Goal: Find specific page/section: Find specific page/section

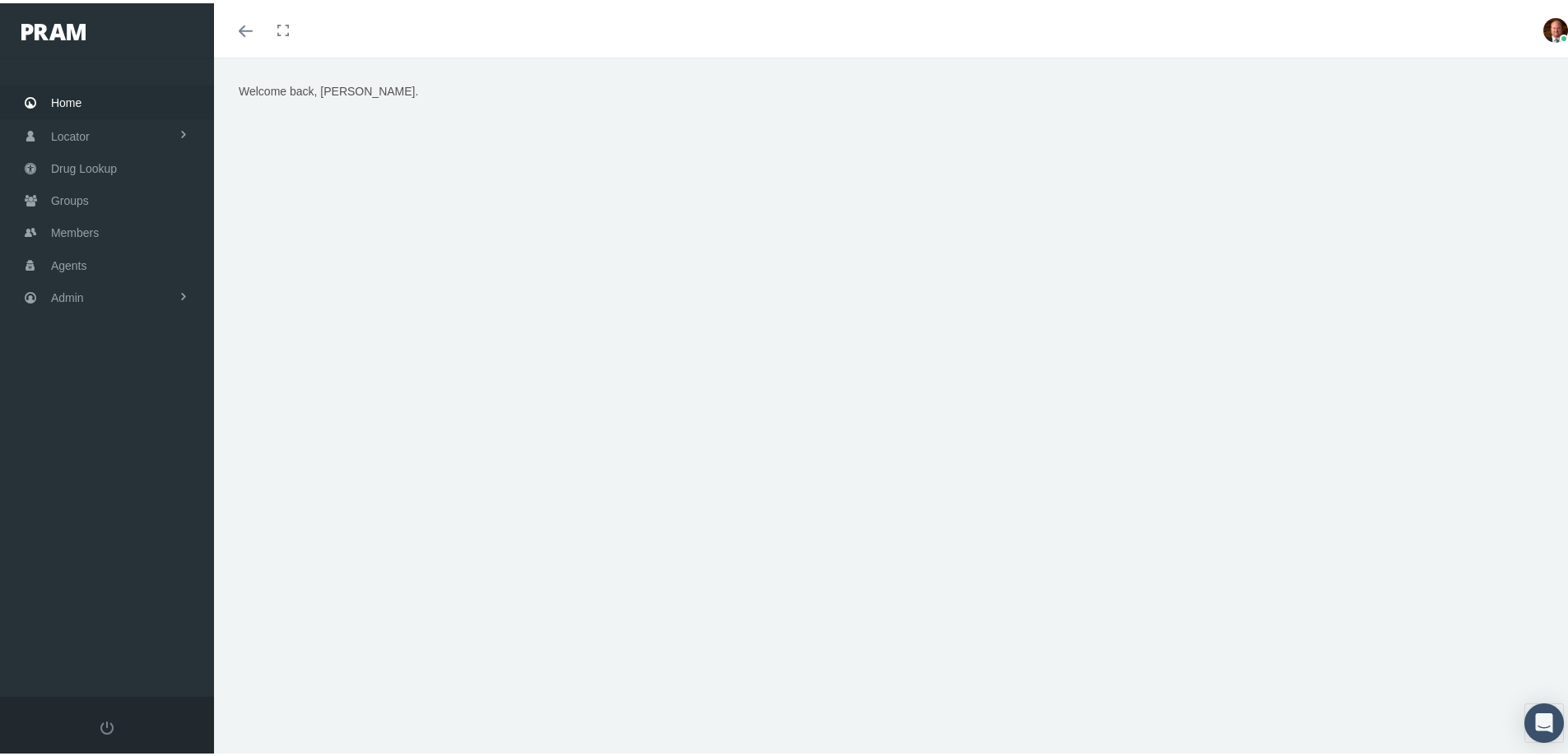
click at [74, 102] on span "Home" at bounding box center [66, 100] width 31 height 32
click at [87, 232] on span "Members" at bounding box center [74, 230] width 47 height 32
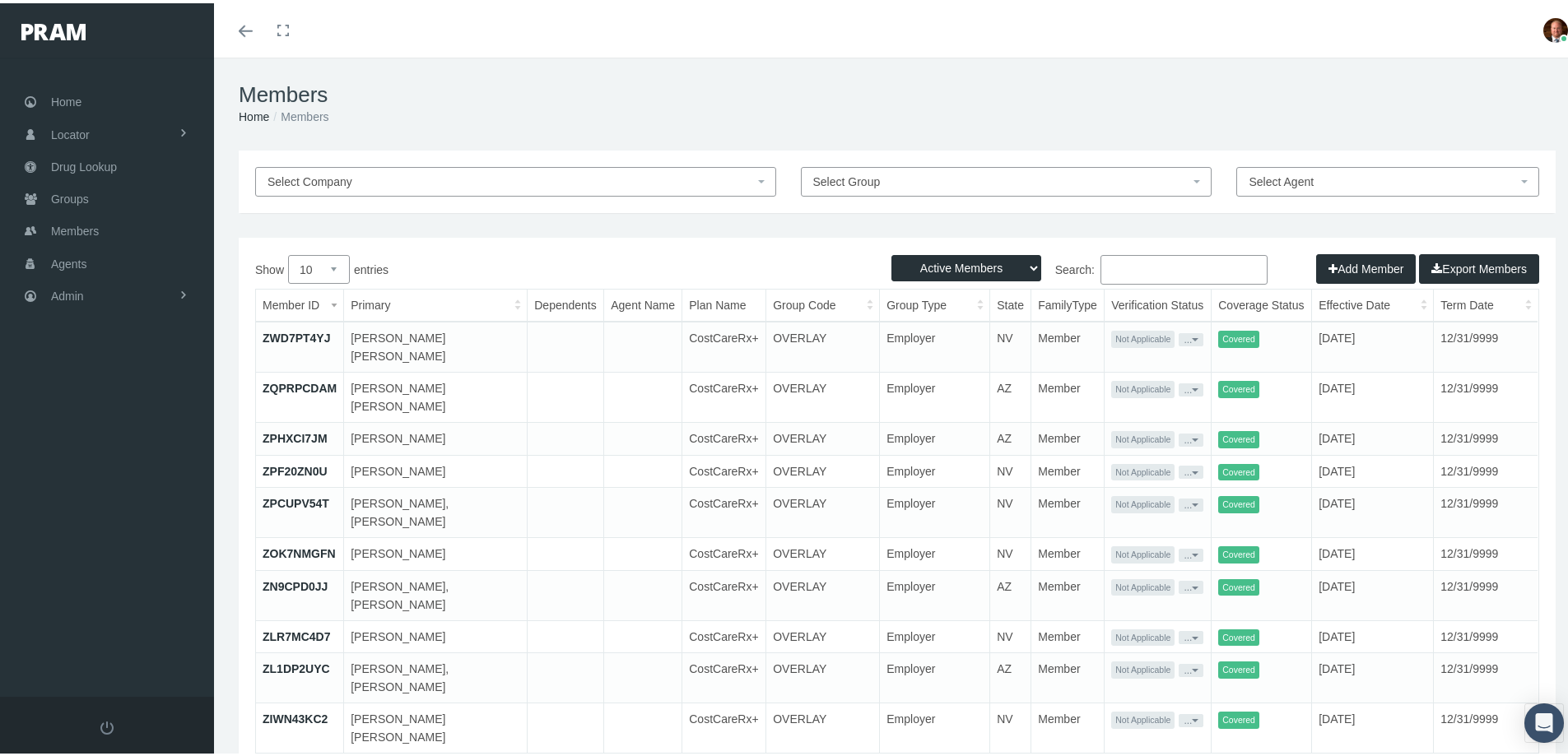
click at [1131, 270] on input "Search:" at bounding box center [1183, 266] width 167 height 30
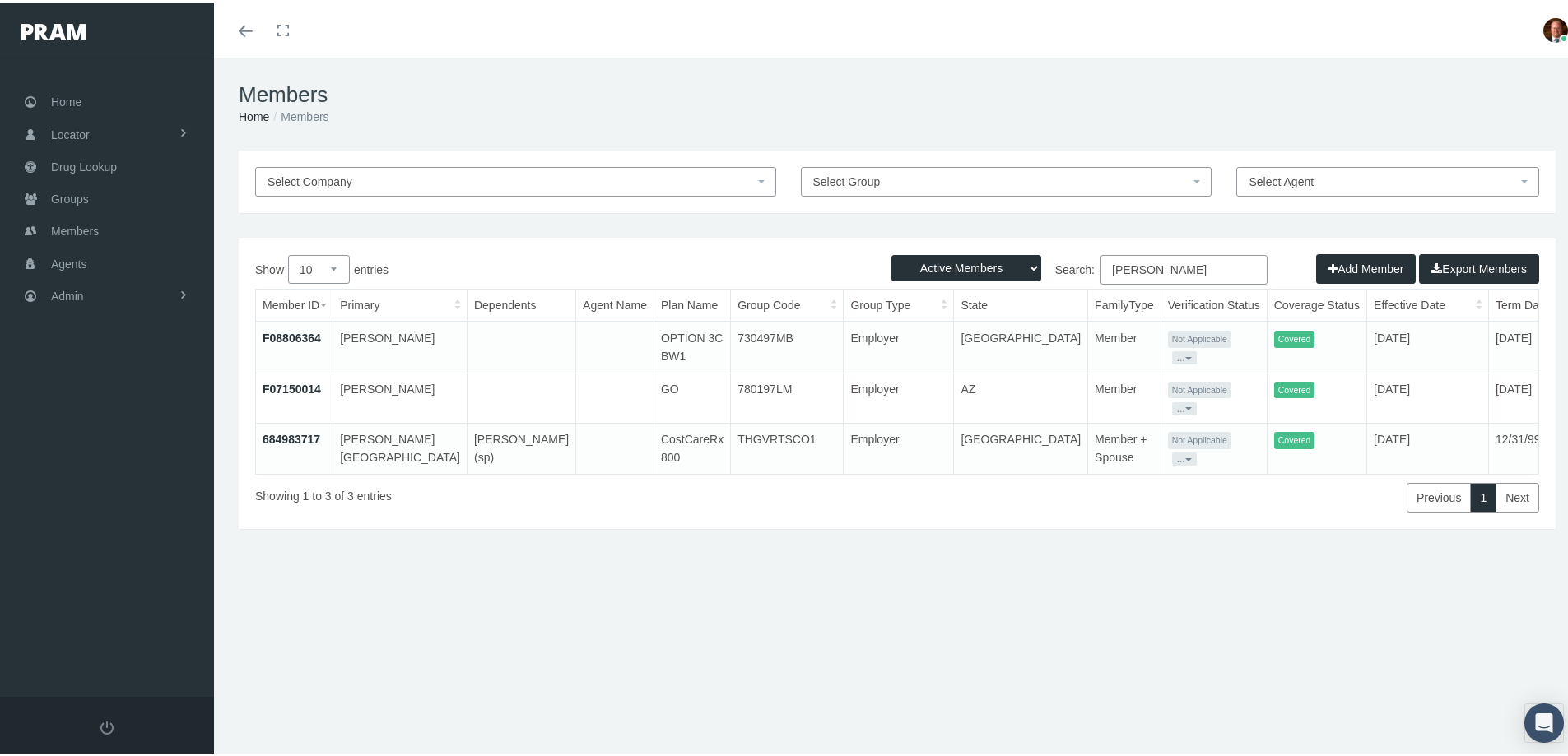
type input "kimball"
click at [294, 429] on link "684983717" at bounding box center [291, 436] width 58 height 13
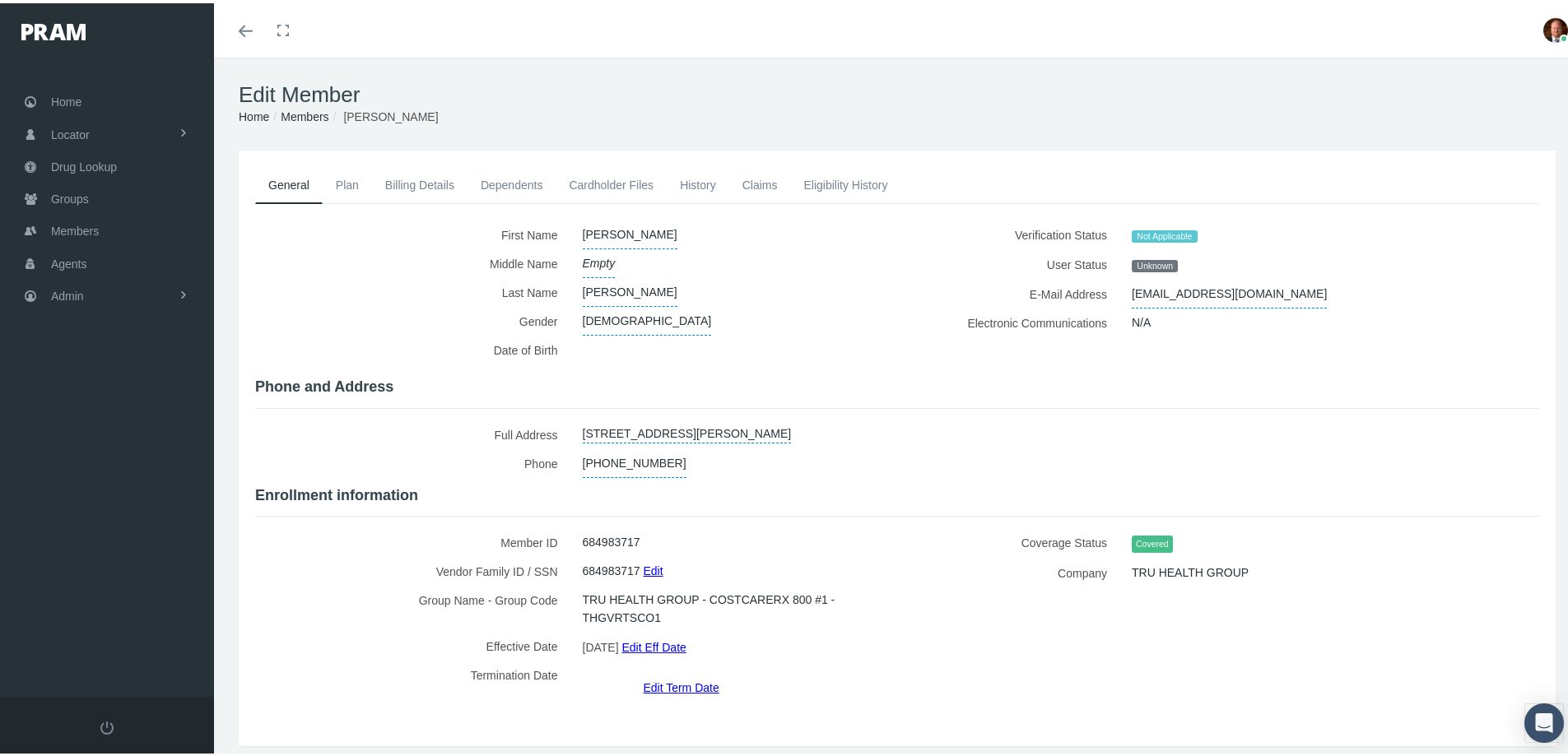
click at [507, 180] on link "Dependents" at bounding box center [511, 182] width 88 height 36
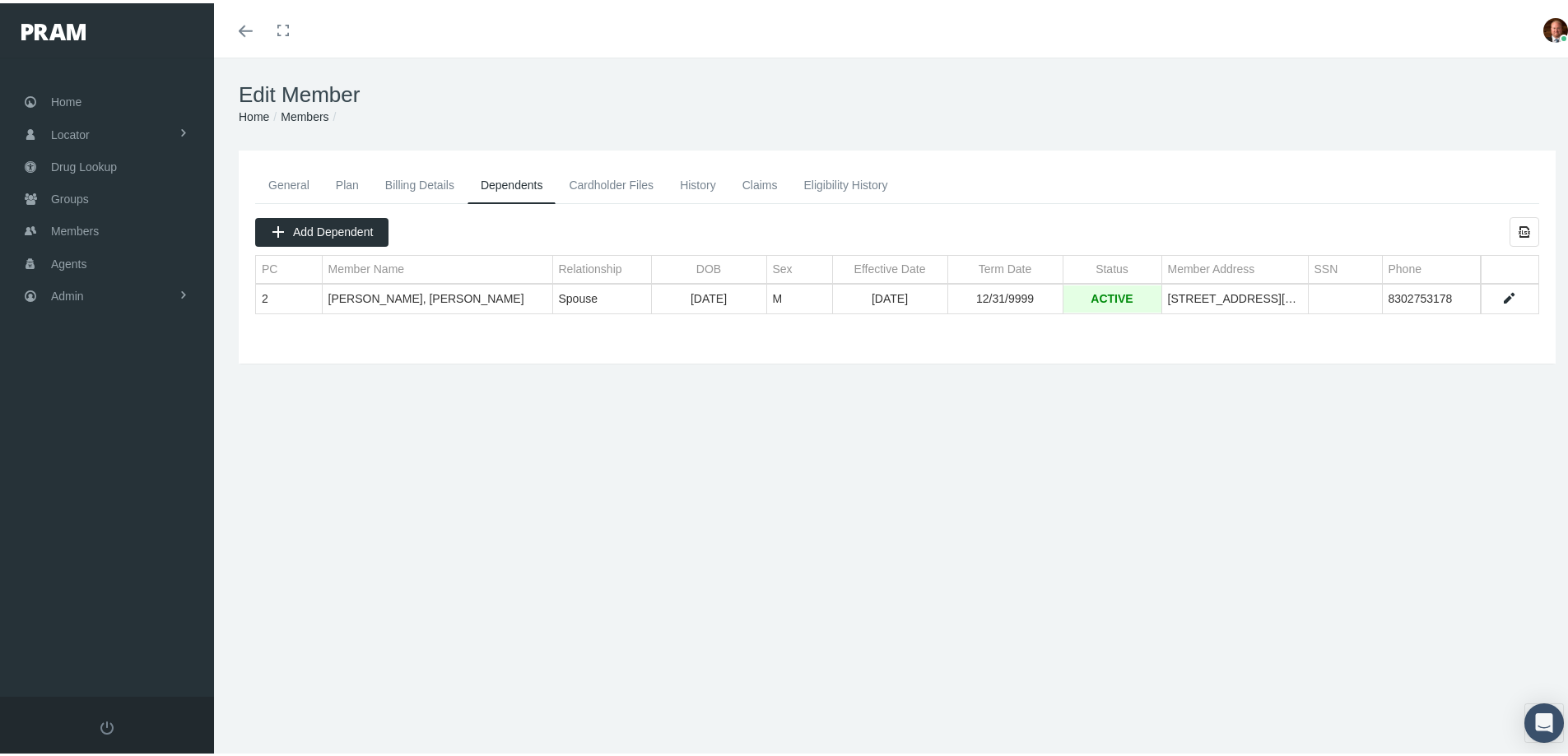
click at [292, 189] on link "General" at bounding box center [289, 182] width 67 height 36
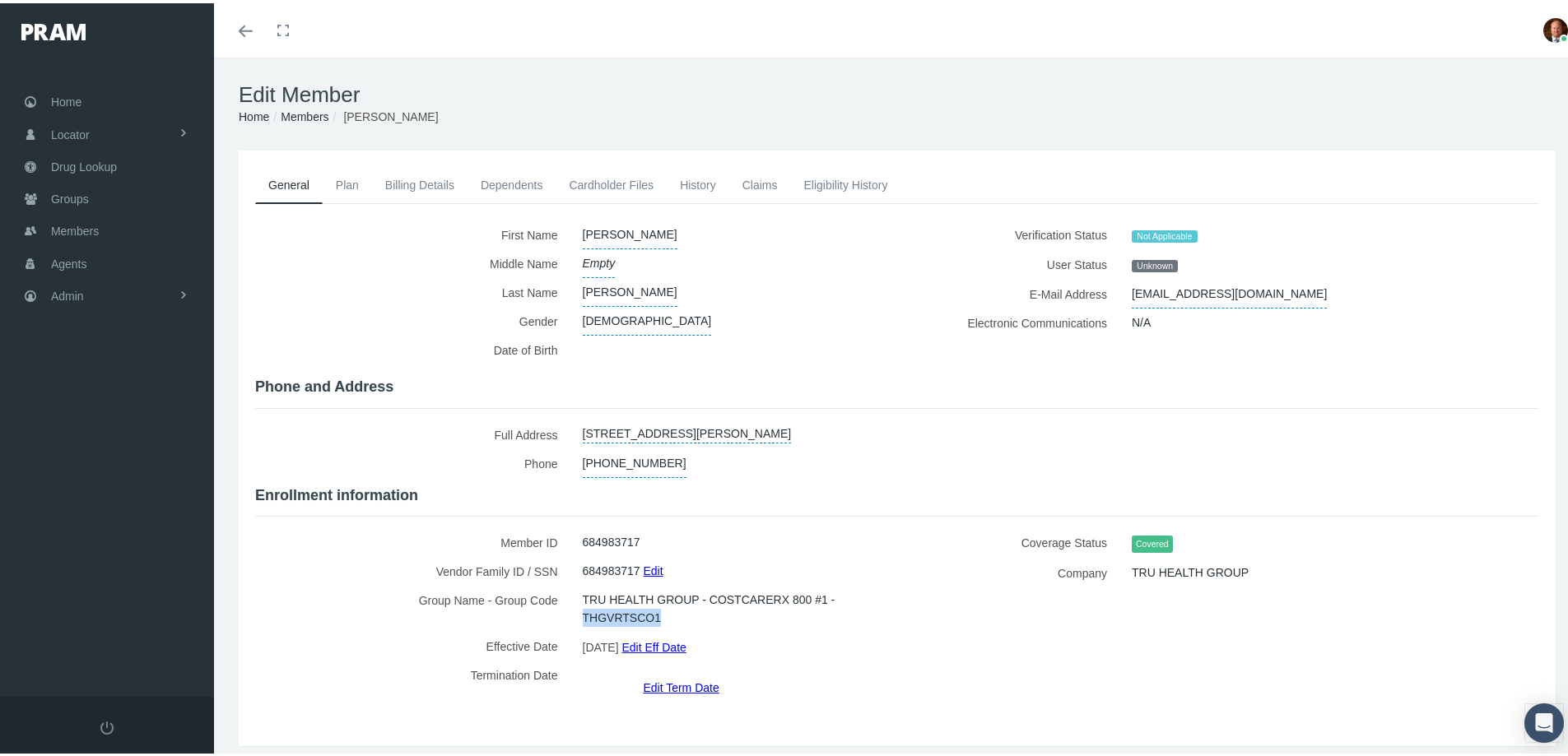
drag, startPoint x: 580, startPoint y: 611, endPoint x: 659, endPoint y: 617, distance: 79.2
click at [659, 617] on span "TRU HEALTH GROUP - COSTCARERX 800 #1 - THGVRTSCO1" at bounding box center [728, 606] width 291 height 47
copy span "THGVRTSCO1"
click at [496, 472] on div "First Name" at bounding box center [897, 455] width 1284 height 477
click at [507, 179] on link "Dependents" at bounding box center [511, 182] width 88 height 36
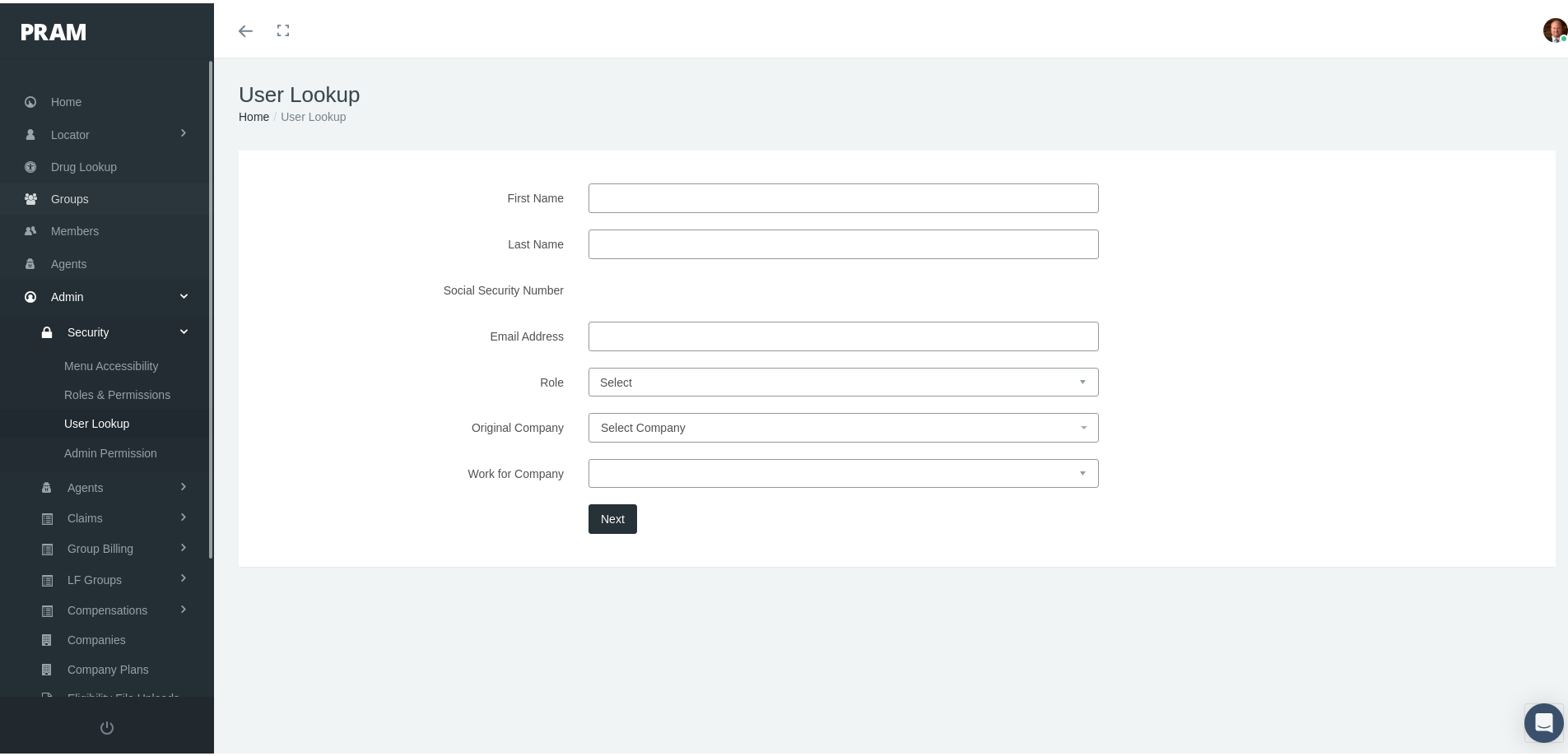
click at [79, 202] on span "Groups" at bounding box center [70, 196] width 38 height 32
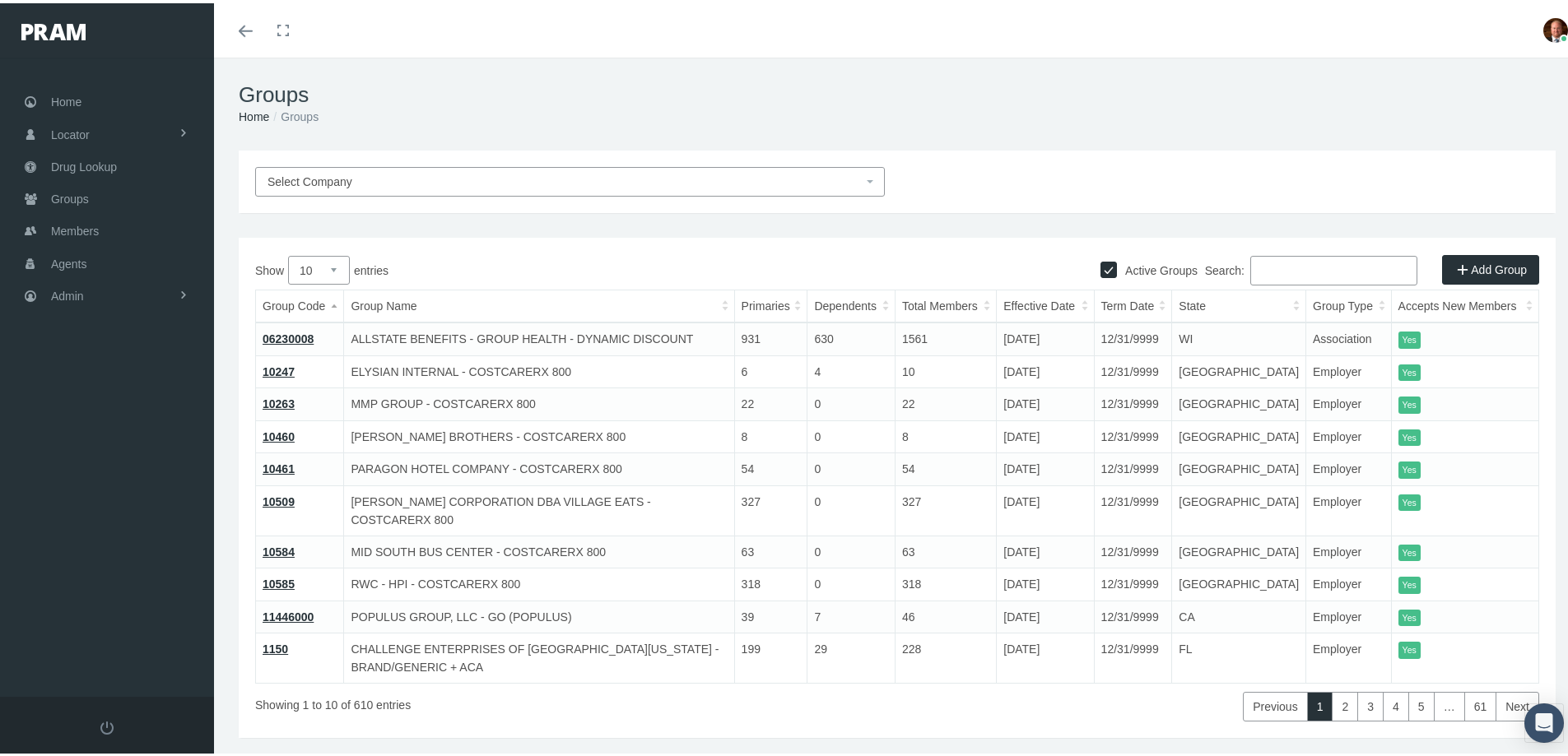
click at [1272, 265] on input "Search:" at bounding box center [1333, 267] width 167 height 30
paste input "THGVRTSCO1"
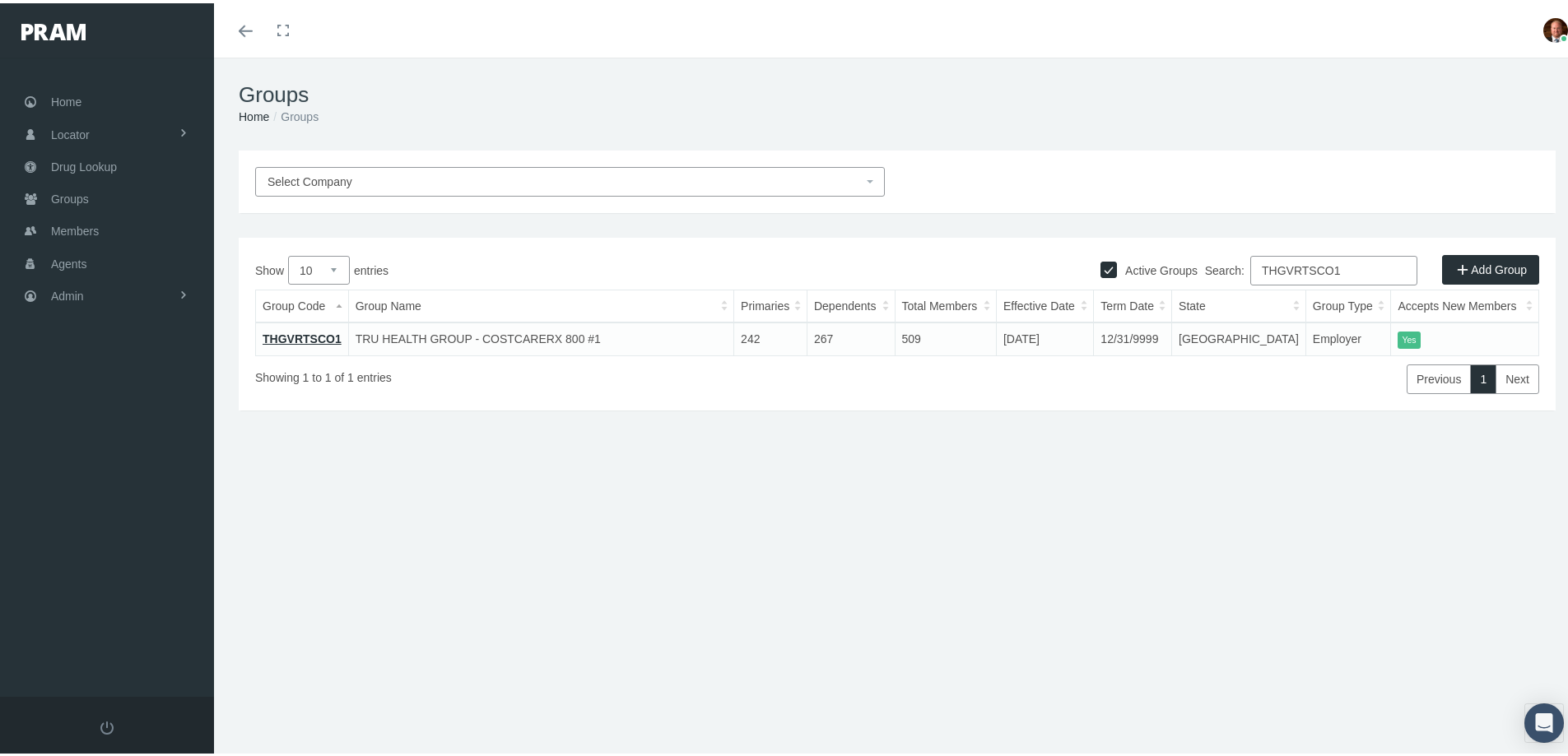
type input "THGVRTSCO1"
click at [303, 334] on link "THGVRTSCO1" at bounding box center [302, 336] width 79 height 13
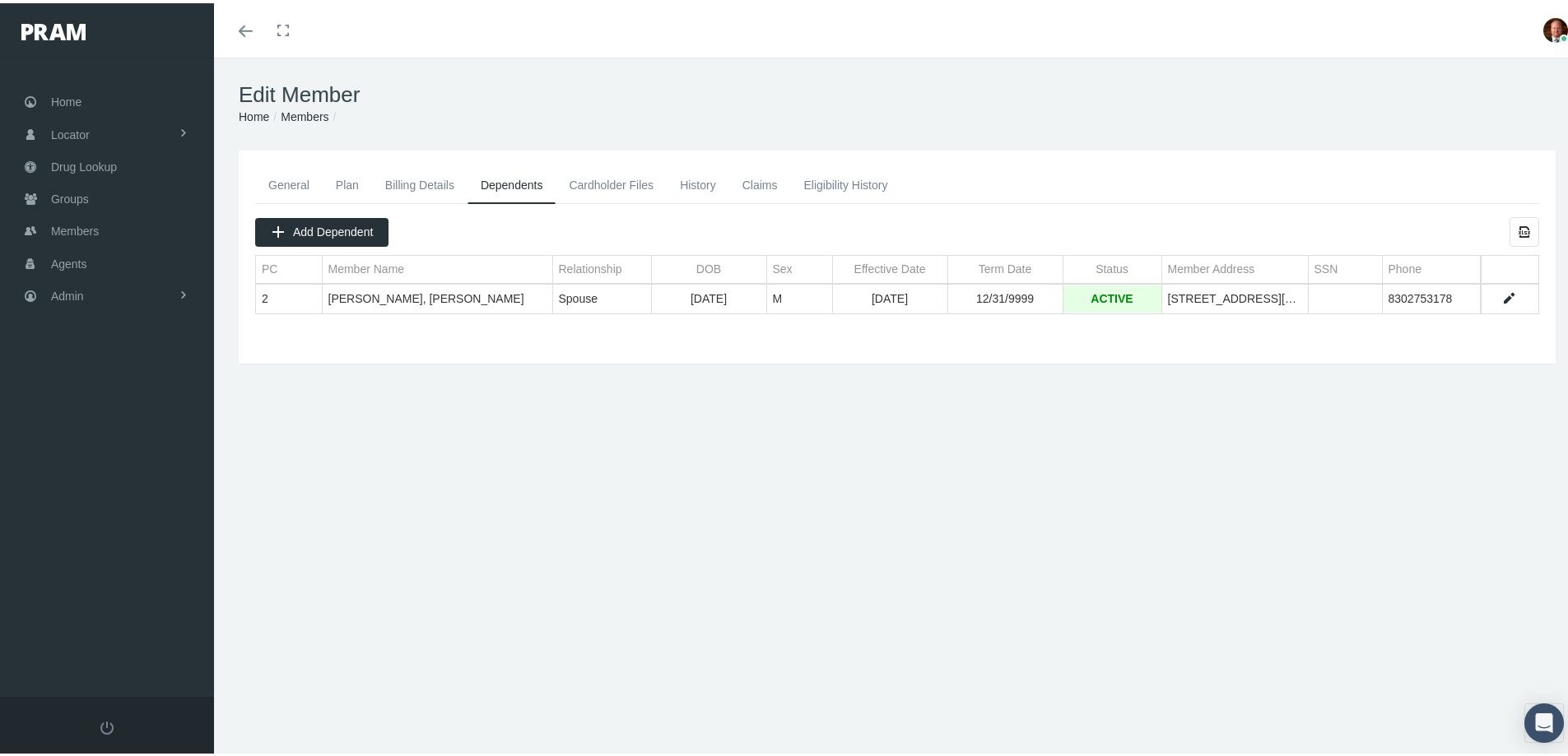
click at [609, 182] on link "Cardholder Files" at bounding box center [611, 182] width 111 height 36
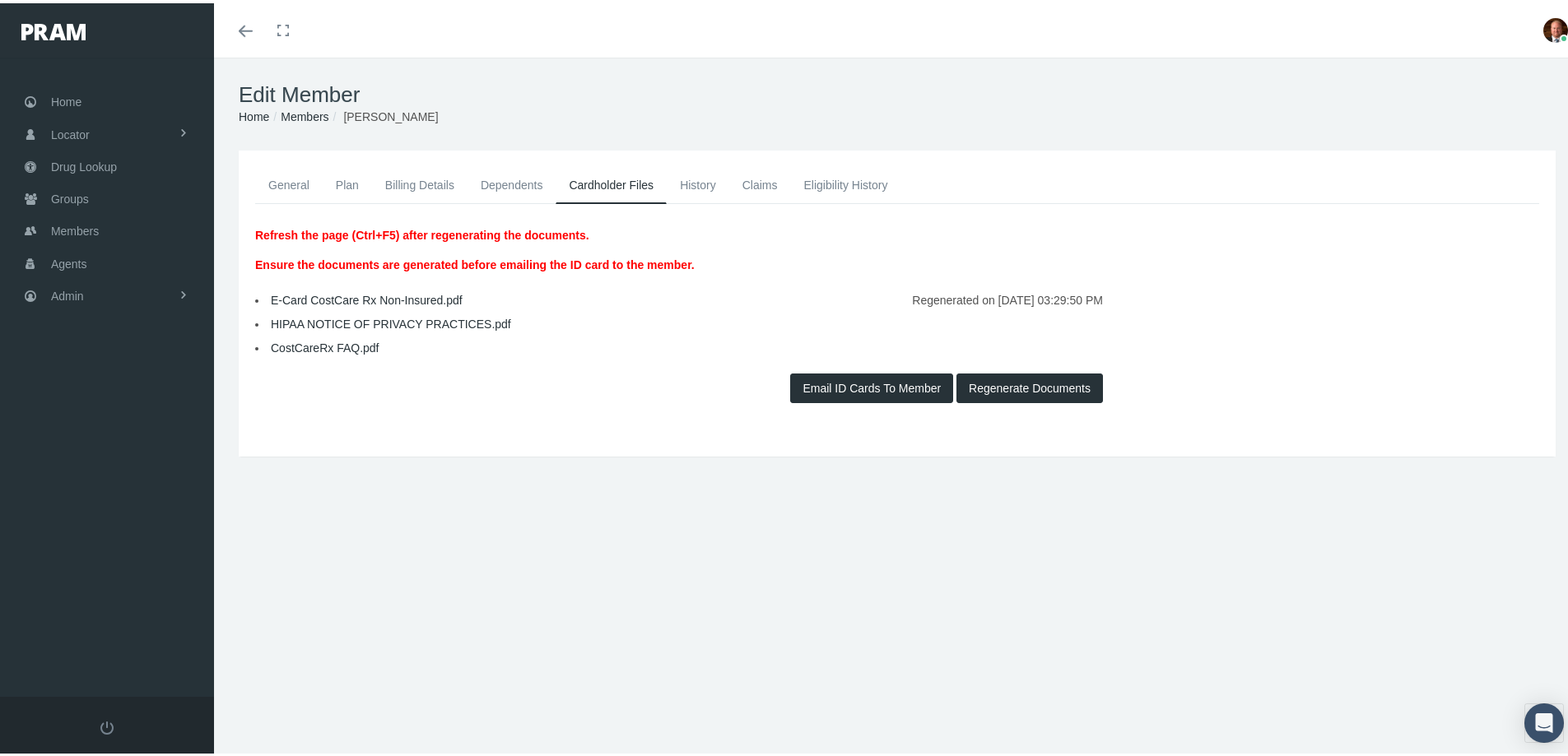
click at [369, 300] on link "E-Card CostCare Rx Non-Insured.pdf" at bounding box center [367, 297] width 192 height 13
